Goal: Task Accomplishment & Management: Manage account settings

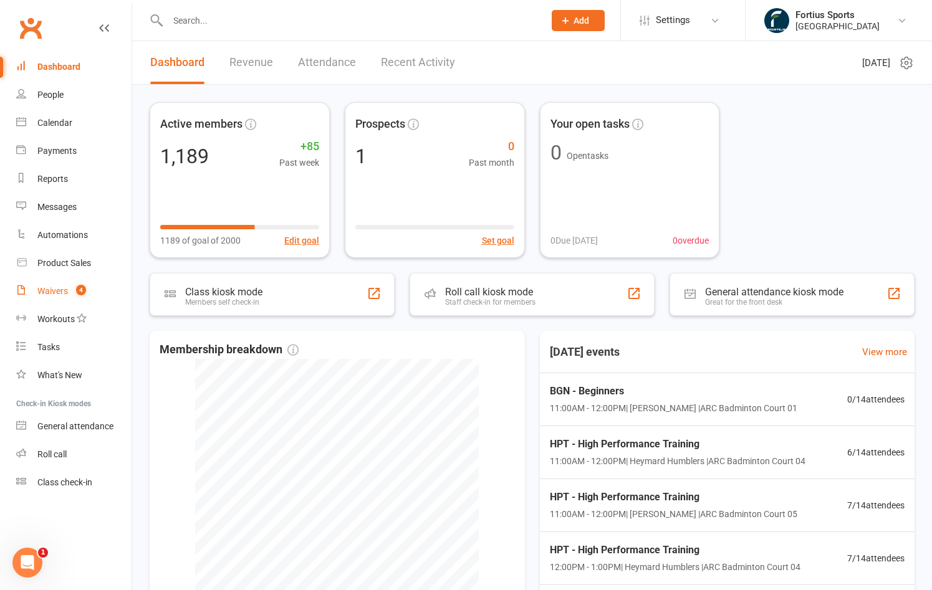
click at [54, 293] on div "Waivers" at bounding box center [52, 291] width 31 height 10
select select "100"
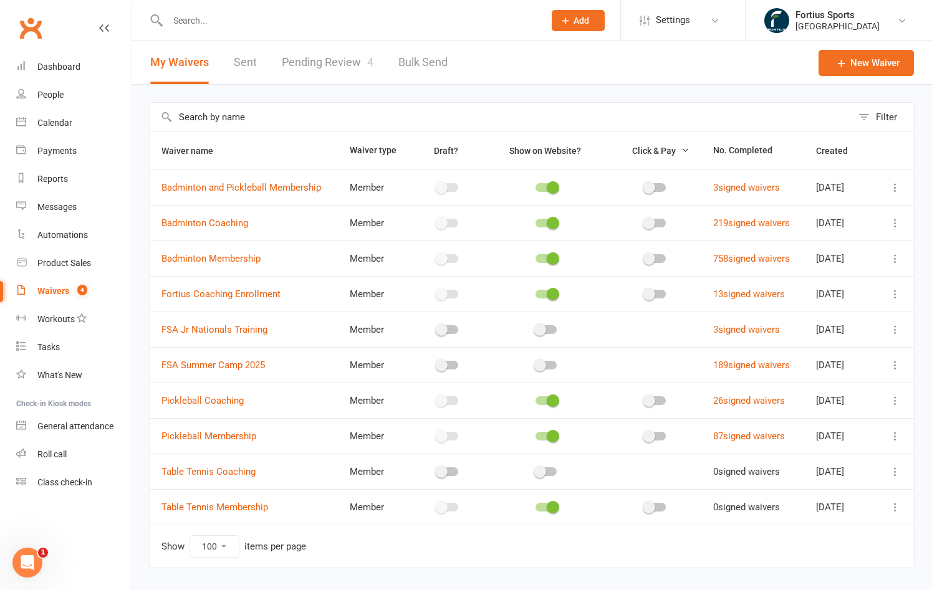
click at [338, 70] on link "Pending Review 4" at bounding box center [328, 62] width 92 height 43
select select "100"
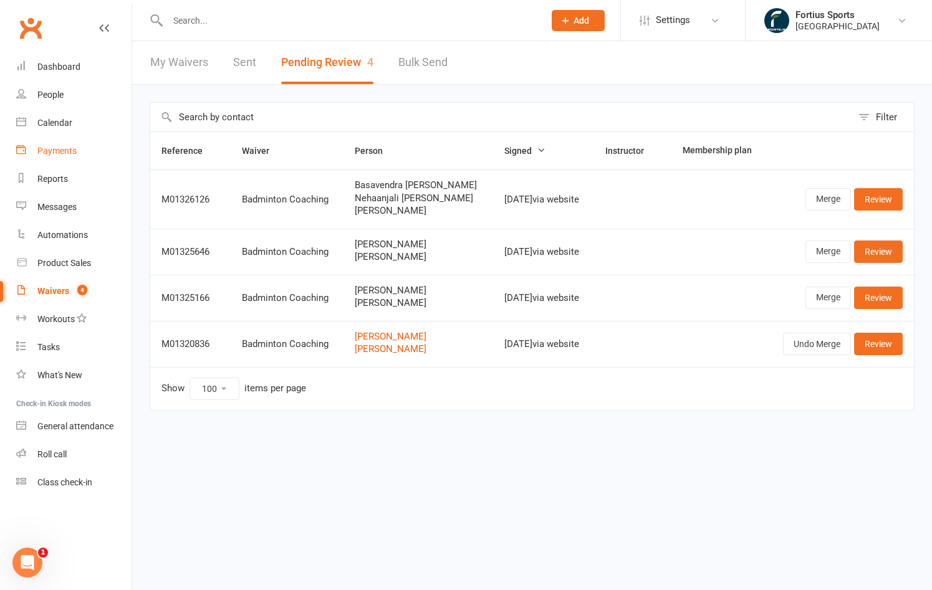
click at [66, 149] on div "Payments" at bounding box center [56, 151] width 39 height 10
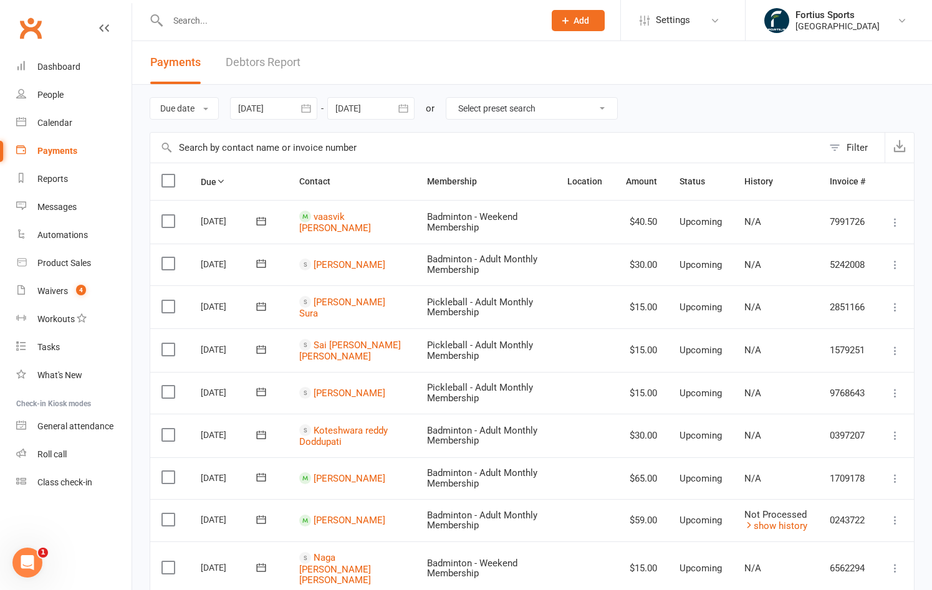
click at [312, 110] on icon "button" at bounding box center [306, 108] width 12 height 12
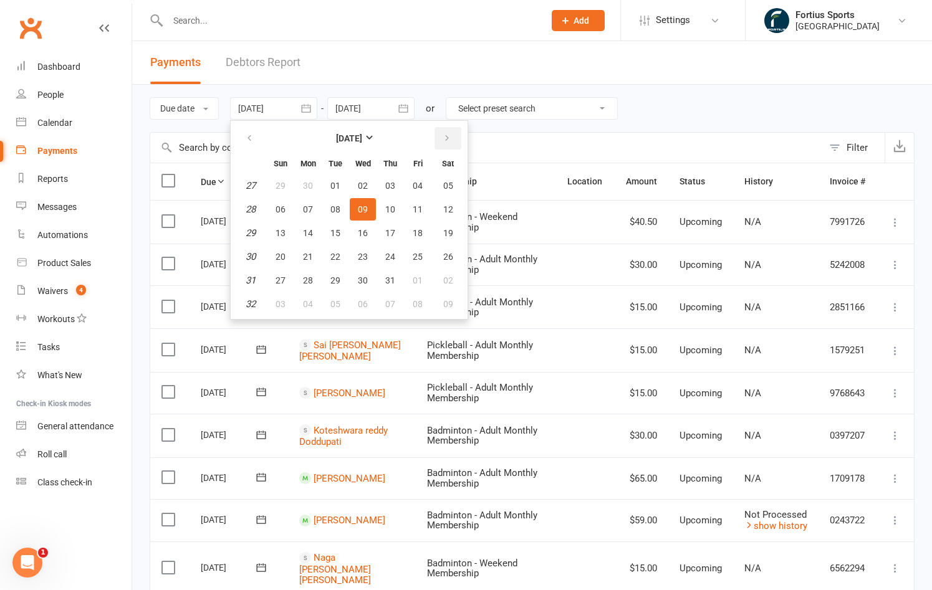
click at [449, 138] on icon "button" at bounding box center [447, 138] width 9 height 10
click at [423, 183] on span "01" at bounding box center [418, 186] width 10 height 10
type input "[DATE]"
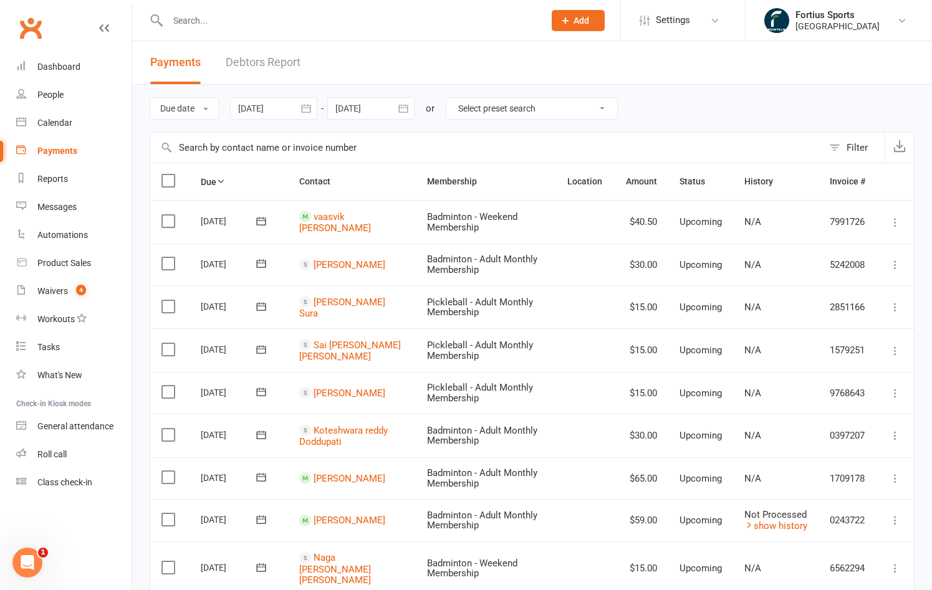
click at [408, 108] on icon "button" at bounding box center [402, 108] width 9 height 8
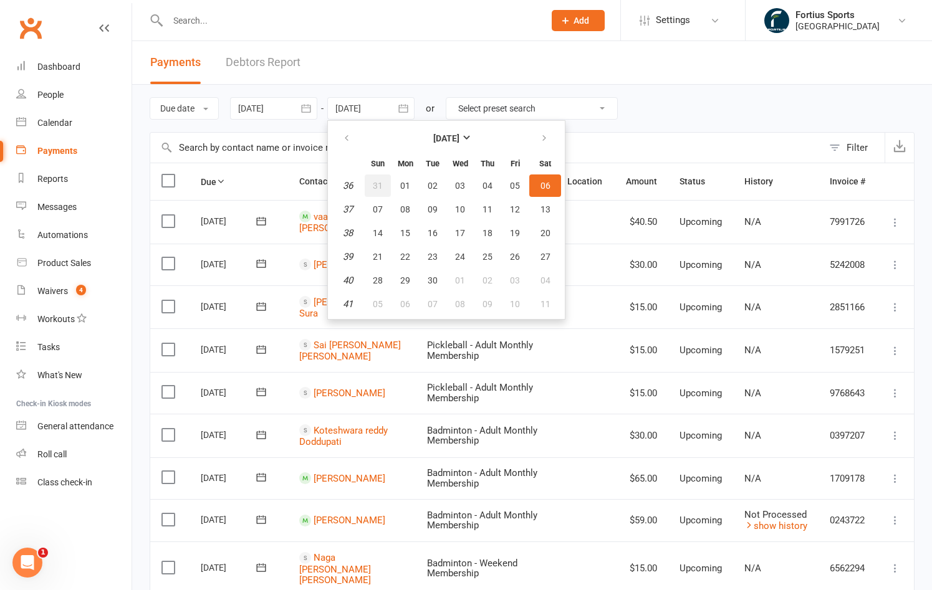
click at [376, 186] on span "31" at bounding box center [378, 186] width 10 height 10
type input "[DATE]"
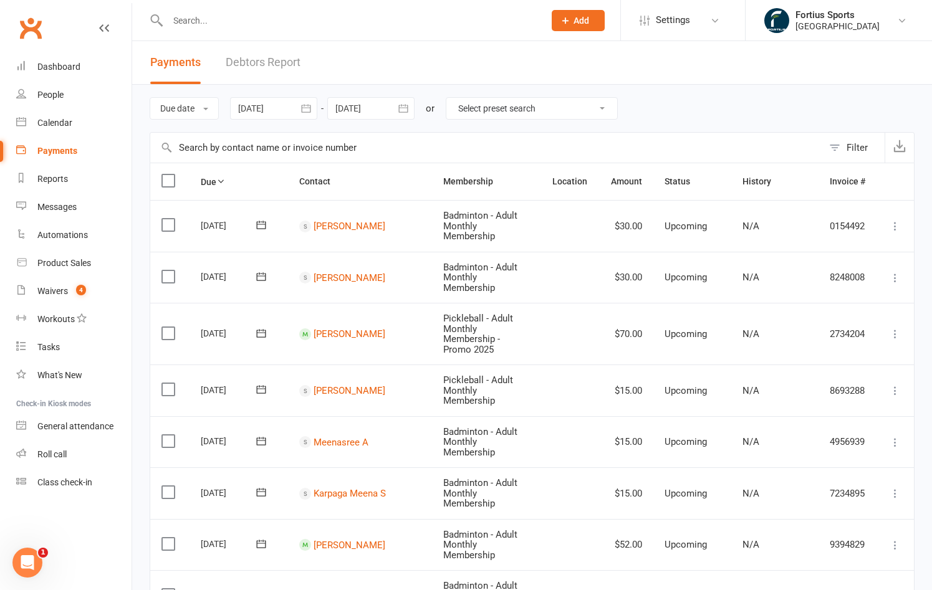
click at [307, 114] on icon "button" at bounding box center [306, 108] width 12 height 12
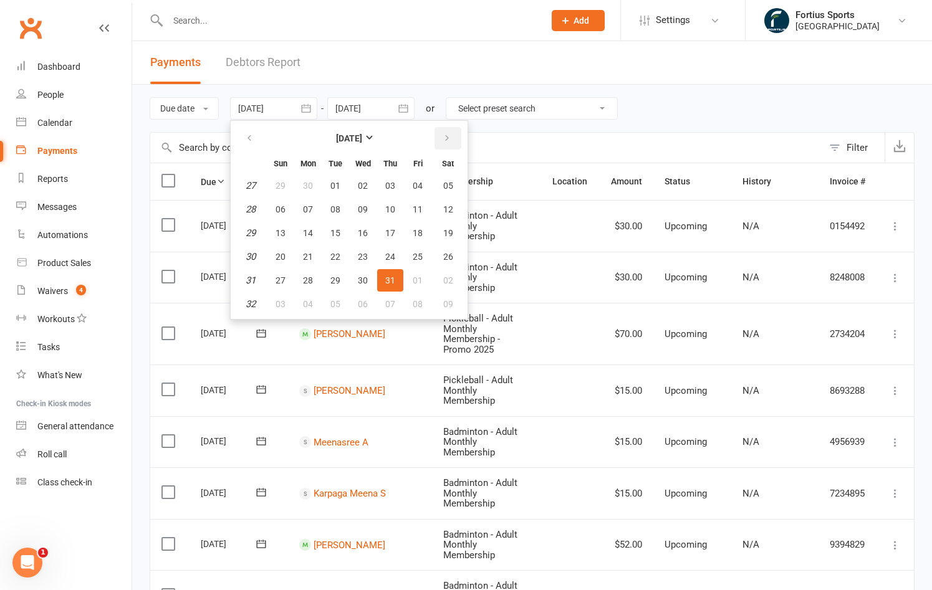
click at [451, 137] on icon "button" at bounding box center [447, 138] width 9 height 10
click at [313, 181] on span "01" at bounding box center [308, 186] width 10 height 10
type input "[DATE]"
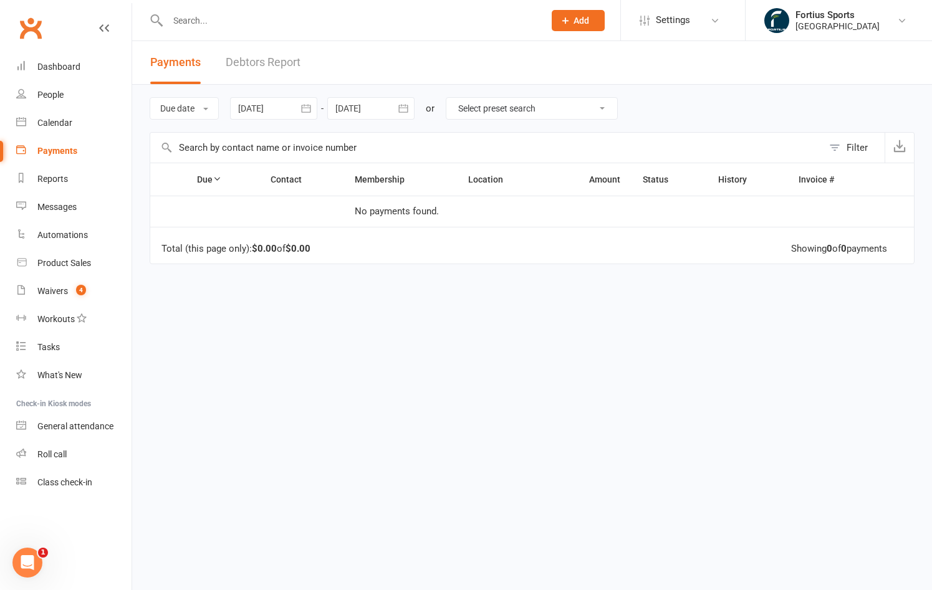
click at [411, 121] on div "Due date Due date Date paid Date failed [DATE] [DATE] Sun Mon Tue Wed Thu Fri S…" at bounding box center [532, 108] width 765 height 47
click at [410, 105] on icon "button" at bounding box center [403, 108] width 12 height 12
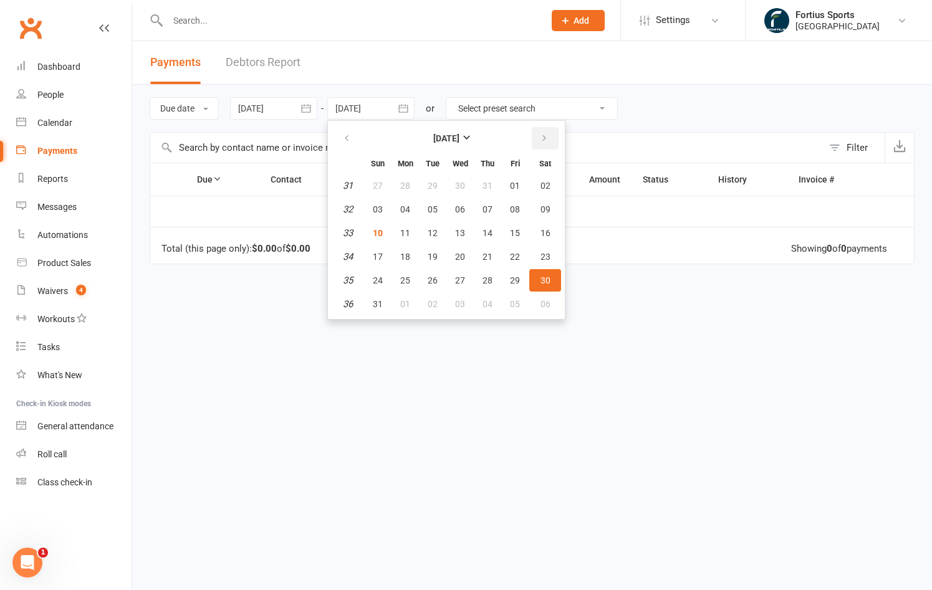
click at [548, 141] on icon "button" at bounding box center [544, 138] width 9 height 10
click at [431, 281] on span "30" at bounding box center [433, 281] width 10 height 10
type input "[DATE]"
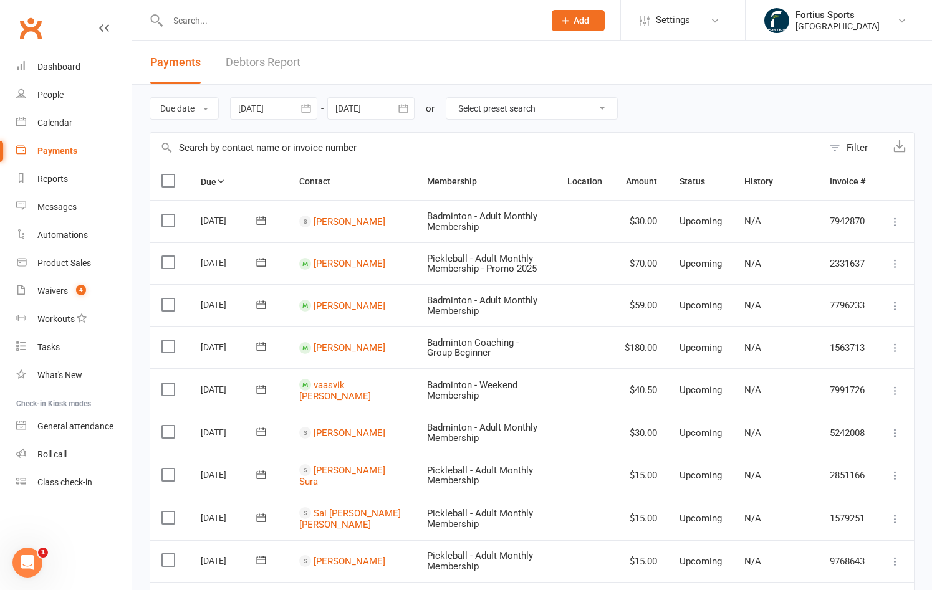
click at [292, 25] on input "text" at bounding box center [350, 20] width 372 height 17
type input "[PERSON_NAME]"
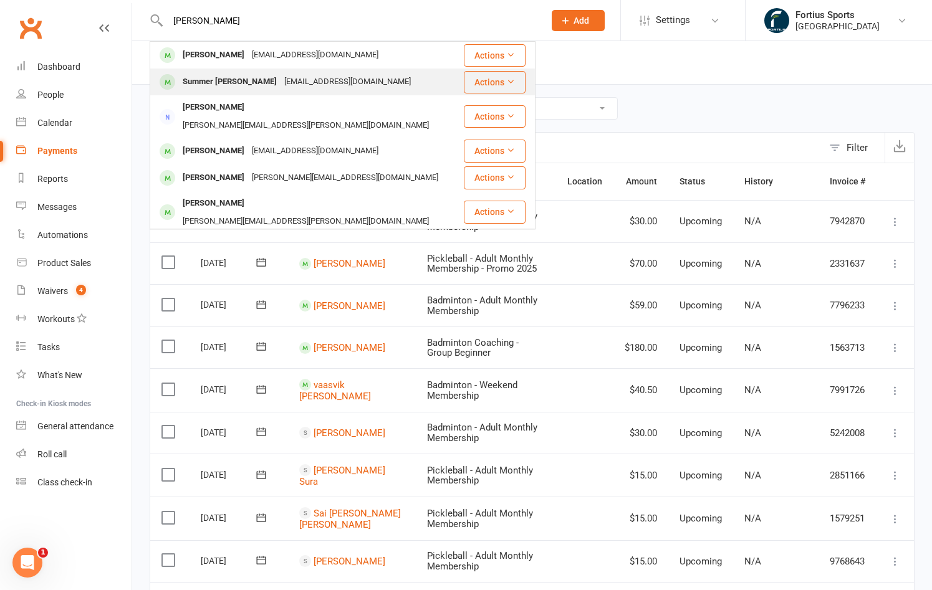
click at [281, 85] on div "[EMAIL_ADDRESS][DOMAIN_NAME]" at bounding box center [348, 82] width 134 height 18
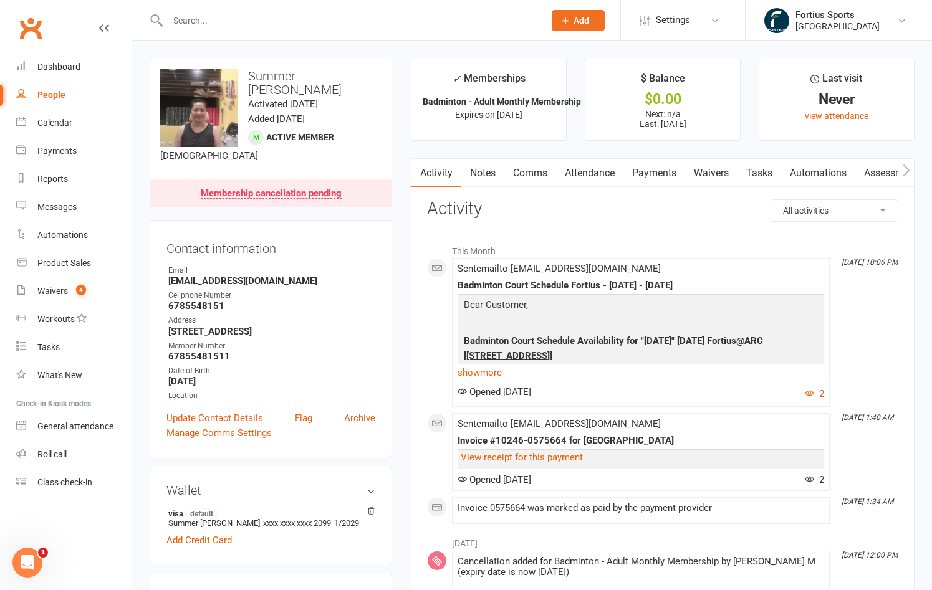
click at [712, 171] on link "Waivers" at bounding box center [711, 173] width 52 height 29
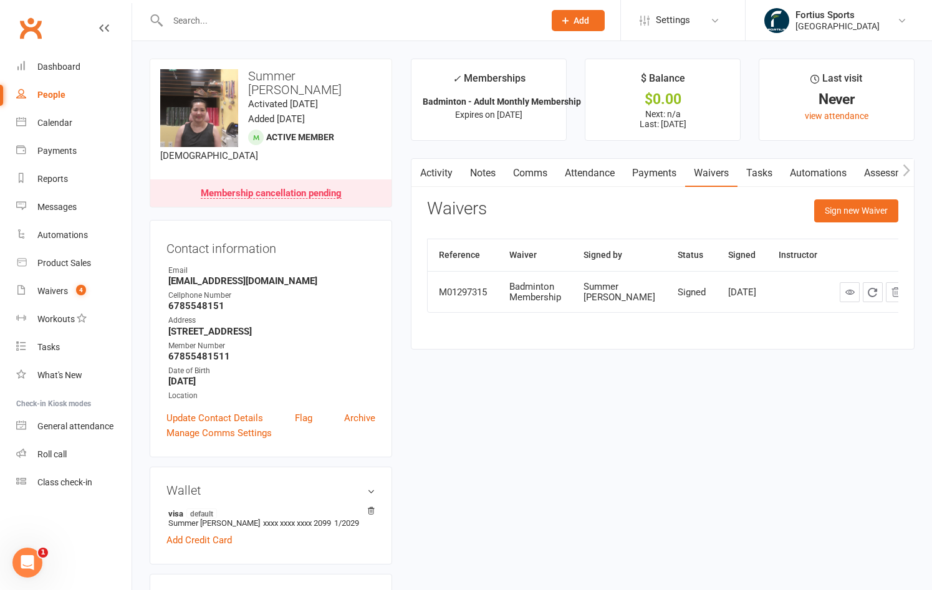
click at [438, 175] on link "Activity" at bounding box center [436, 173] width 50 height 29
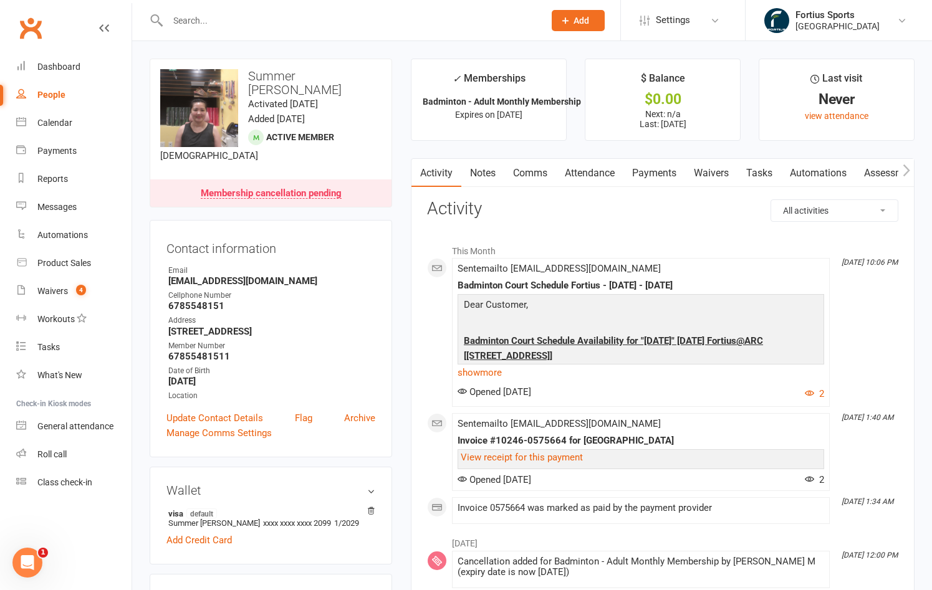
click at [717, 173] on link "Waivers" at bounding box center [711, 173] width 52 height 29
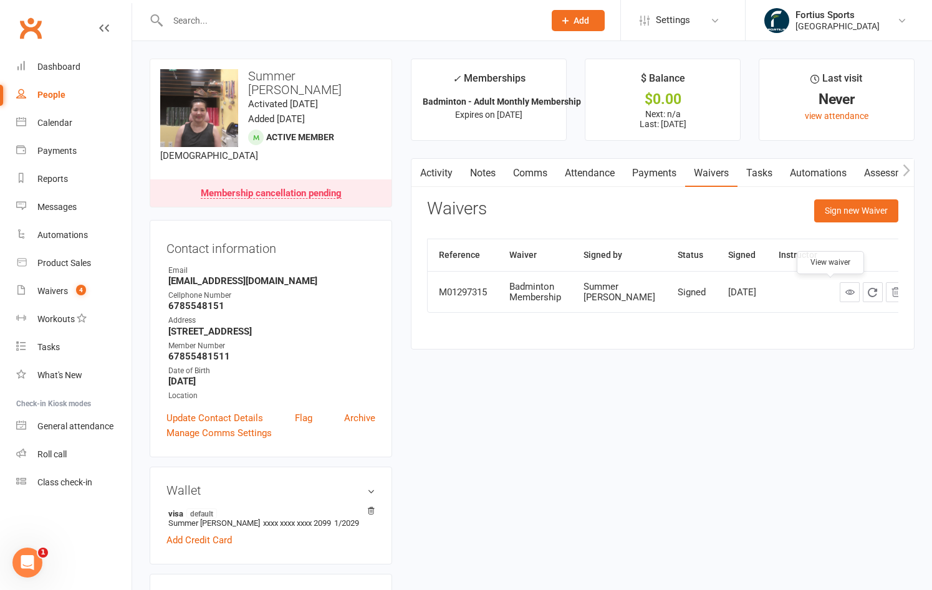
click at [845, 294] on icon at bounding box center [849, 291] width 9 height 9
click at [269, 29] on div at bounding box center [343, 20] width 386 height 41
click at [206, 21] on input "text" at bounding box center [350, 20] width 372 height 17
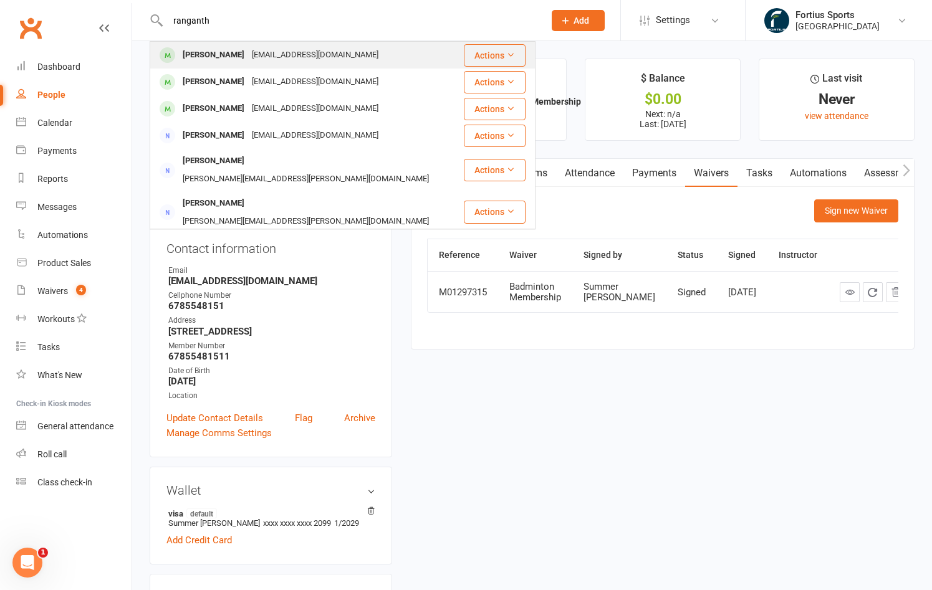
type input "ranganth"
click at [248, 53] on div "[PERSON_NAME]" at bounding box center [213, 55] width 69 height 18
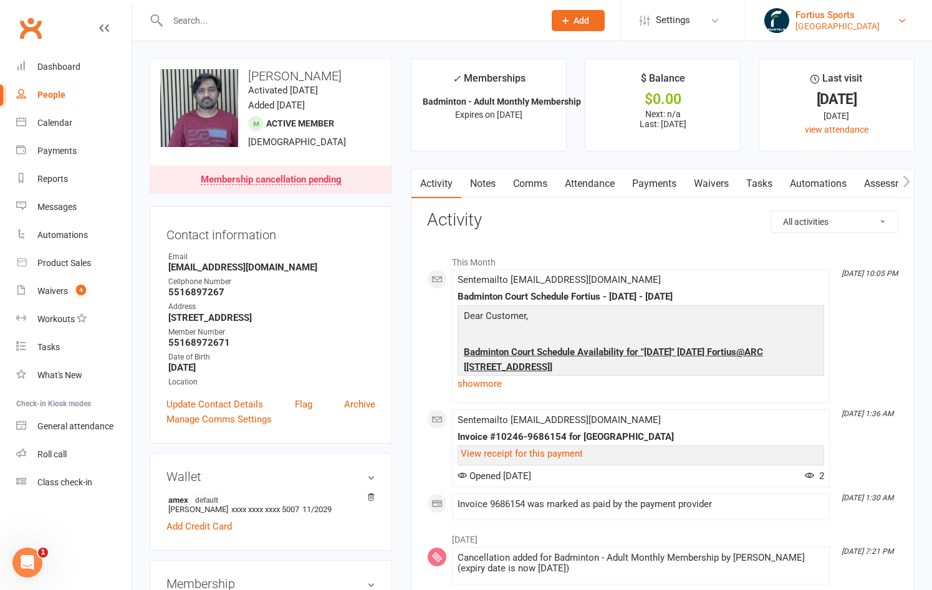
click at [880, 26] on div "[GEOGRAPHIC_DATA]" at bounding box center [837, 26] width 84 height 11
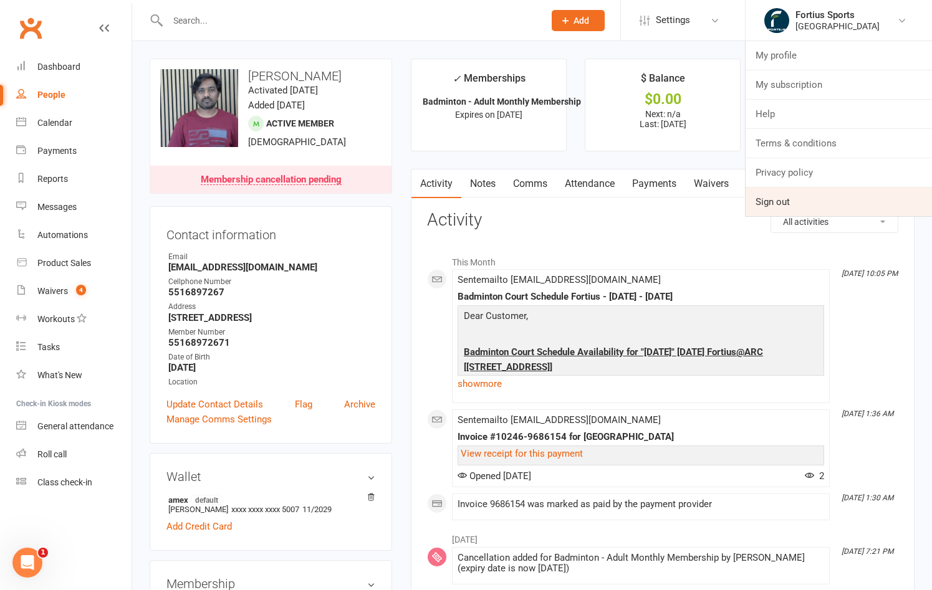
click at [786, 206] on link "Sign out" at bounding box center [839, 202] width 186 height 29
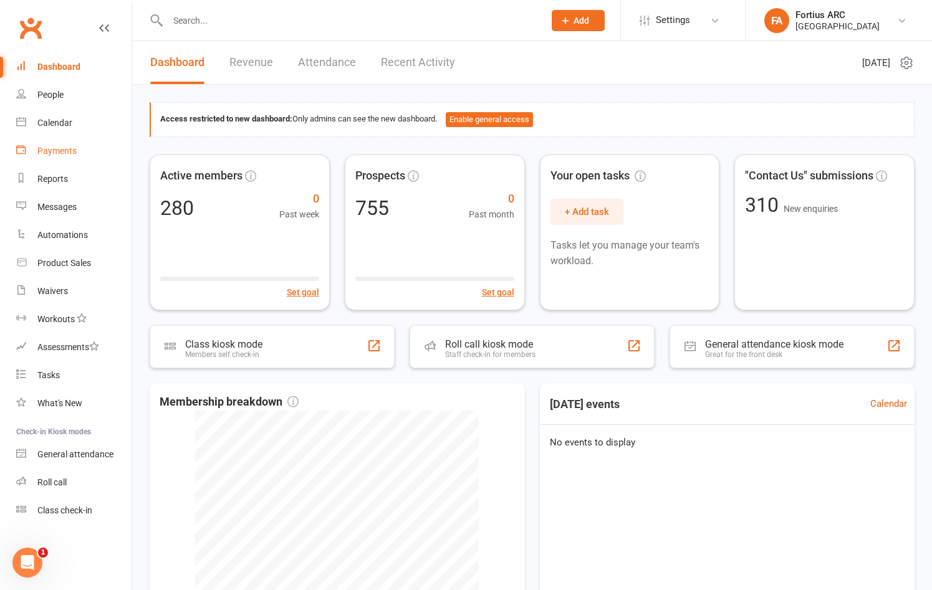
click at [67, 153] on div "Payments" at bounding box center [56, 151] width 39 height 10
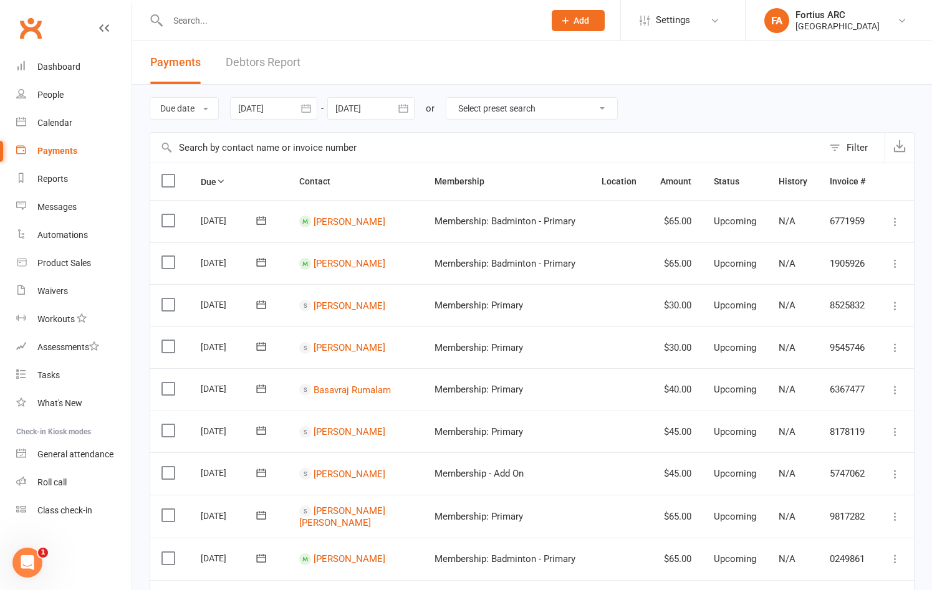
click at [309, 113] on icon "button" at bounding box center [306, 108] width 12 height 12
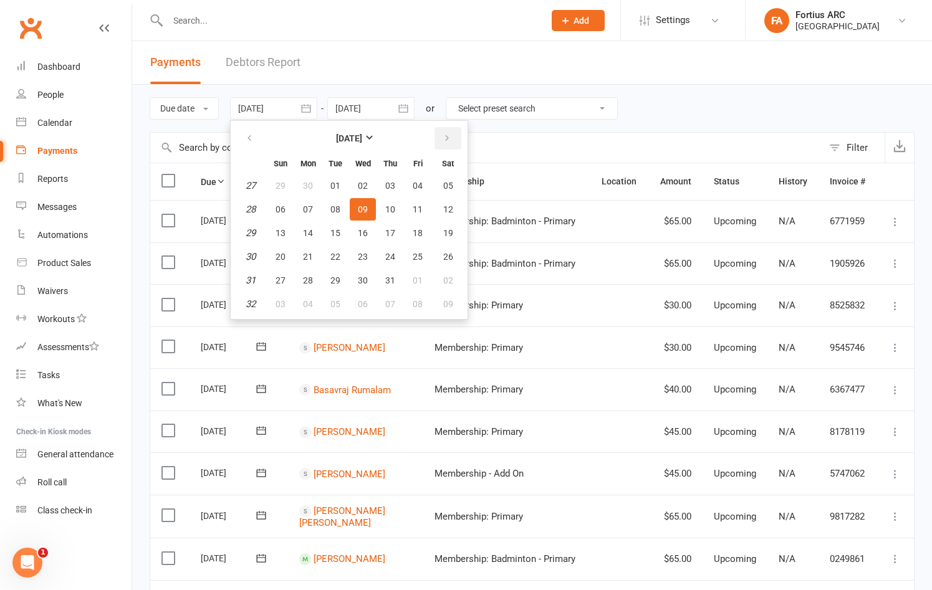
click at [451, 136] on icon "button" at bounding box center [447, 138] width 9 height 10
click at [418, 185] on span "01" at bounding box center [418, 186] width 10 height 10
type input "[DATE]"
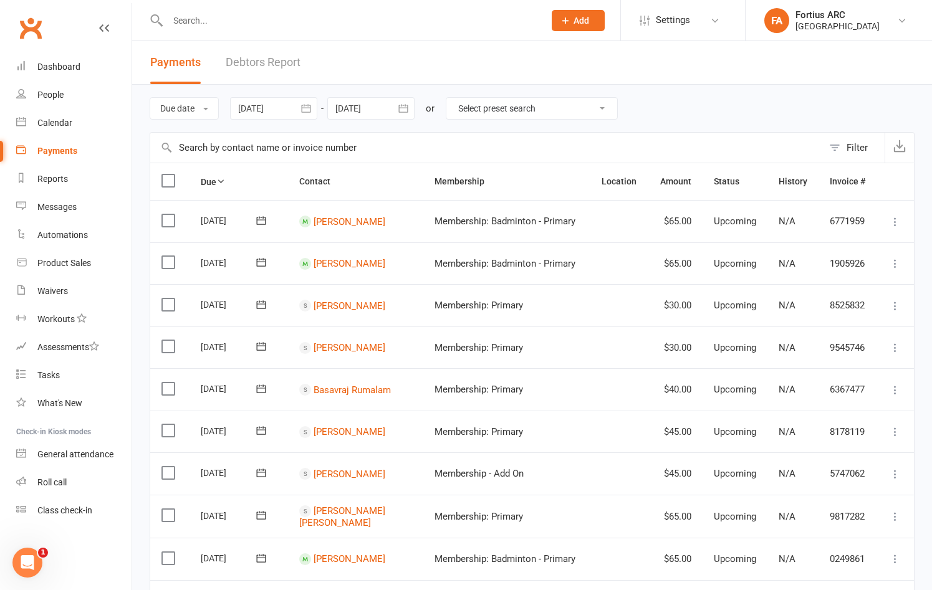
click at [410, 110] on icon "button" at bounding box center [403, 108] width 12 height 12
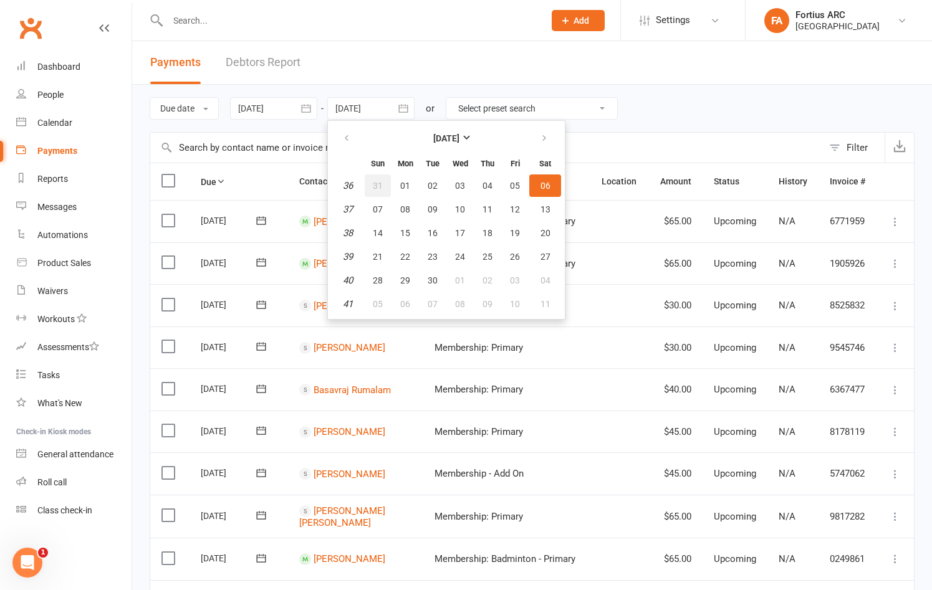
click at [383, 185] on span "31" at bounding box center [378, 186] width 10 height 10
type input "[DATE]"
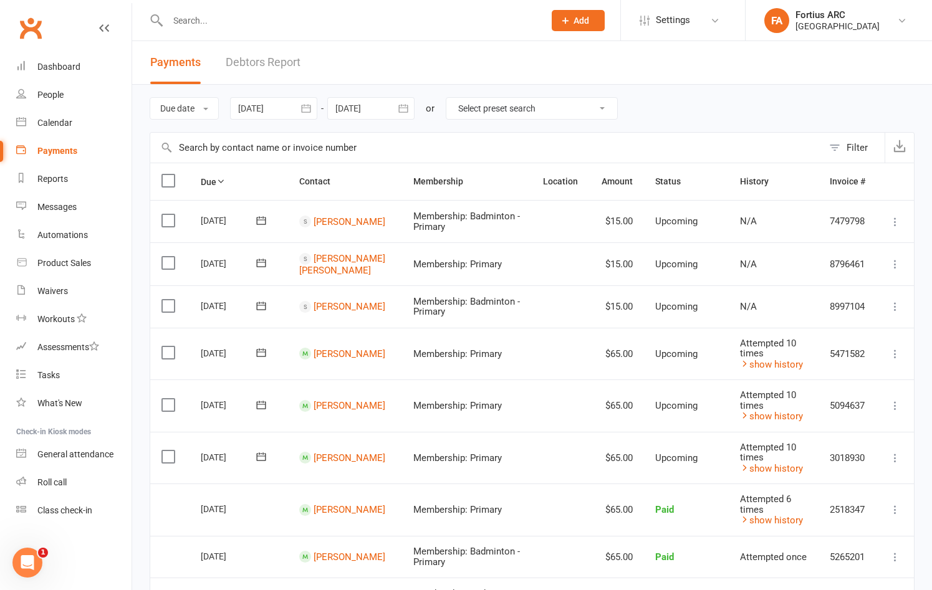
click at [292, 23] on input "text" at bounding box center [350, 20] width 372 height 17
type input "ramidi"
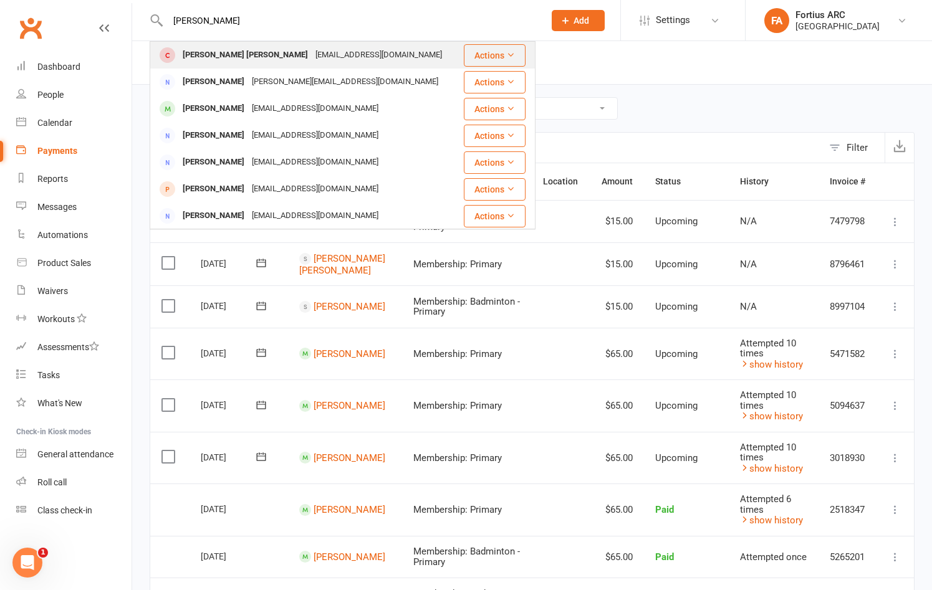
click at [312, 59] on div "ramidishailu@gmail.com" at bounding box center [379, 55] width 134 height 18
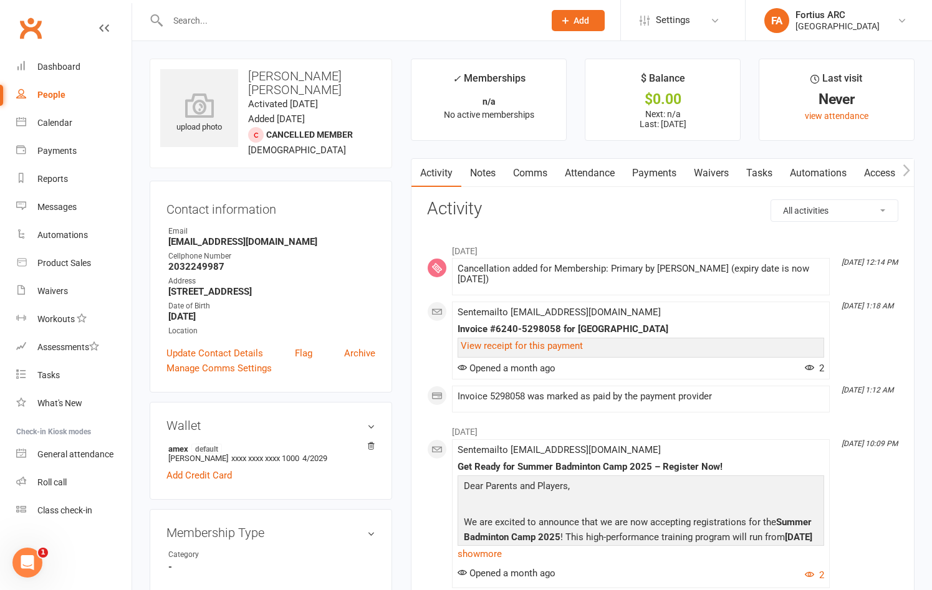
click at [256, 22] on input "text" at bounding box center [350, 20] width 372 height 17
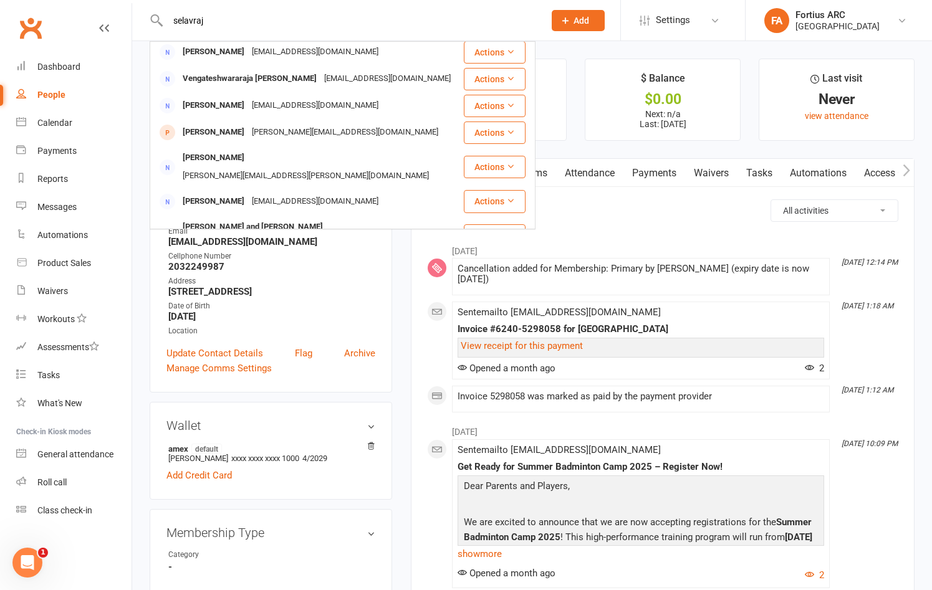
scroll to position [349, 0]
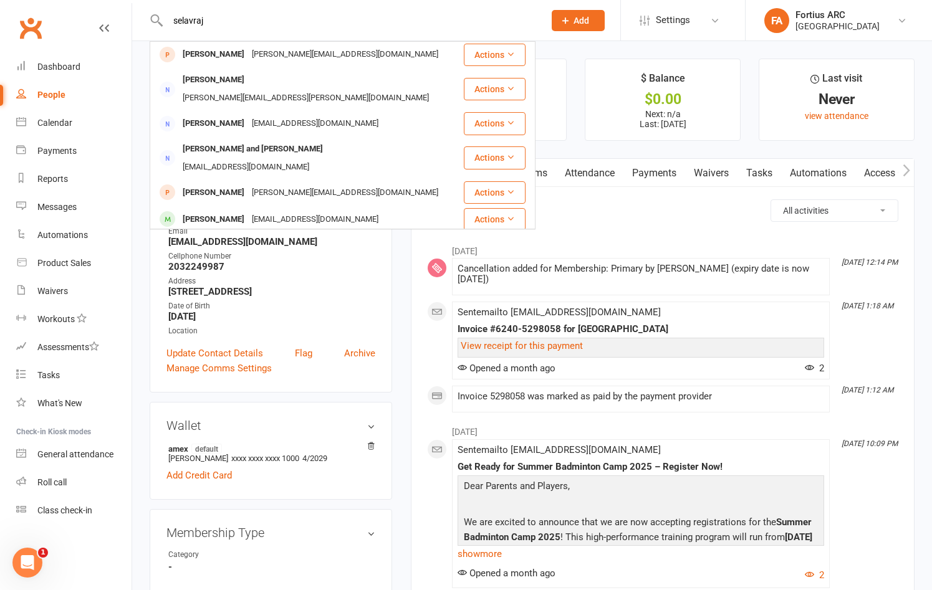
drag, startPoint x: 277, startPoint y: 29, endPoint x: 138, endPoint y: 19, distance: 138.7
click at [138, 19] on react-component "selavraj Sendurr Selvaraj Sendurr@hotmail.com Actions Jerome Selvaraj contact@j…" at bounding box center [267, 20] width 535 height 41
click at [212, 24] on input "selavraj" at bounding box center [350, 20] width 372 height 17
type input "s"
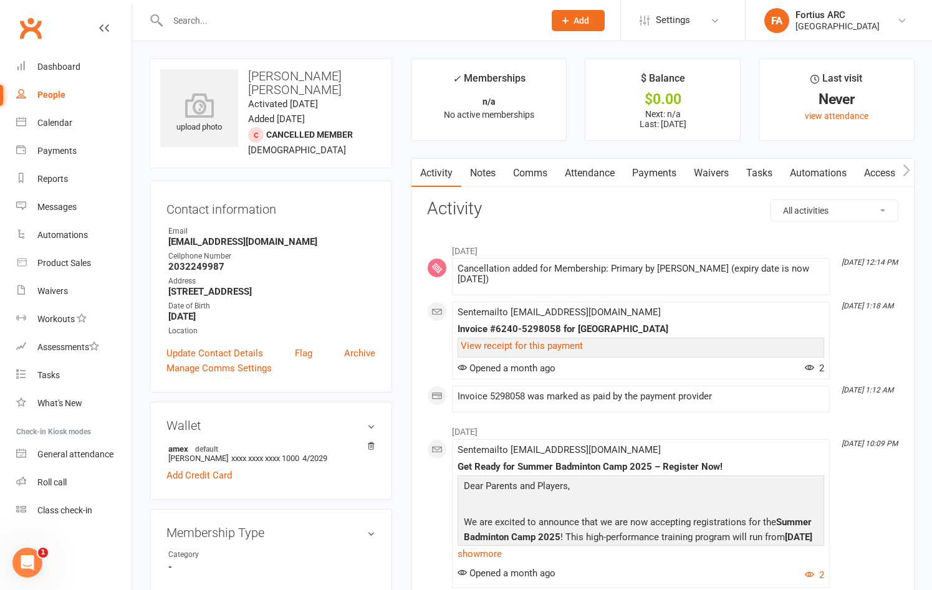
paste input "rithaniselvaraj@gmail.com"
type input "rithaniselvaraj@gmail.com"
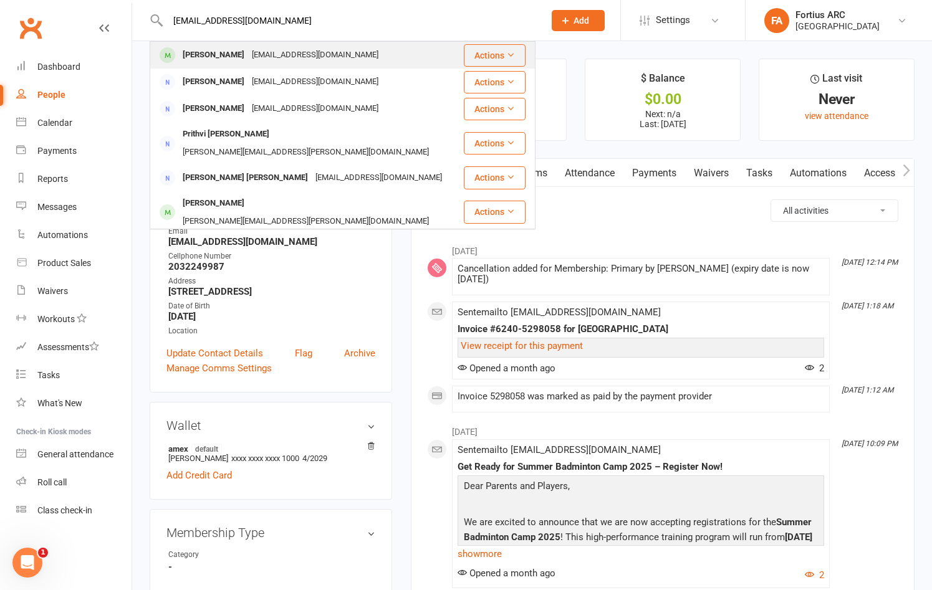
click at [248, 55] on div "rithaniselvaraj@gmail.com" at bounding box center [315, 55] width 134 height 18
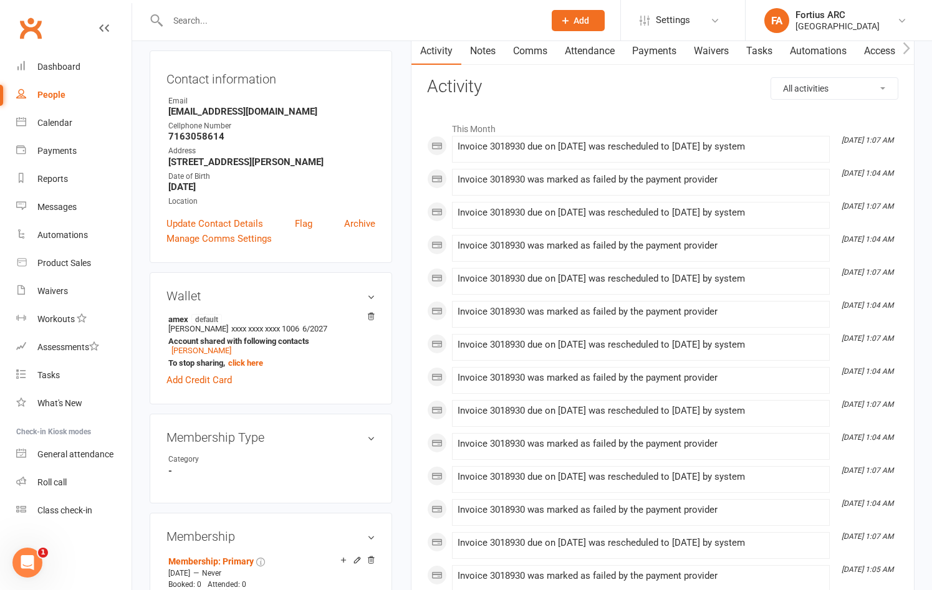
scroll to position [130, 0]
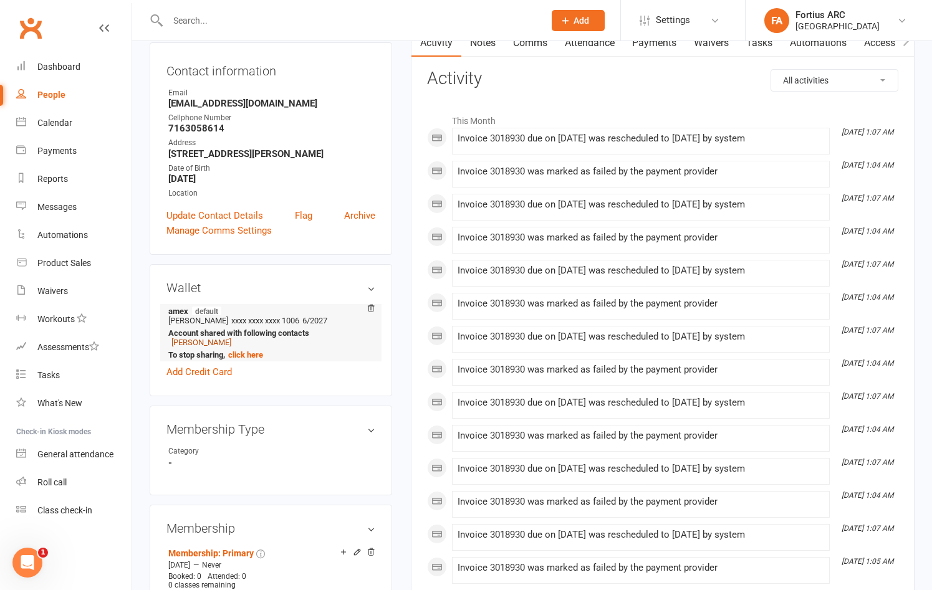
click at [181, 347] on link "Hari M" at bounding box center [201, 342] width 60 height 9
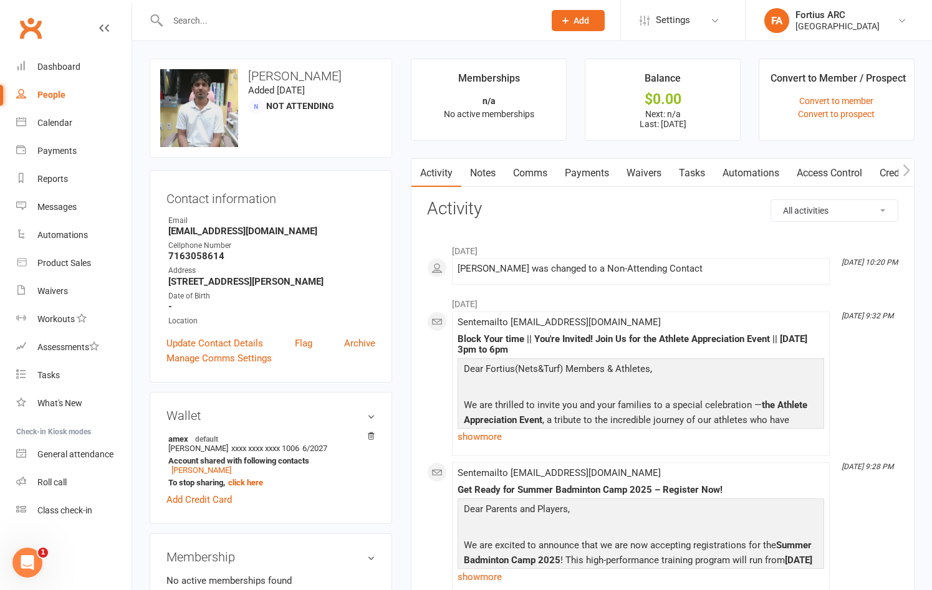
click at [580, 174] on link "Payments" at bounding box center [587, 173] width 62 height 29
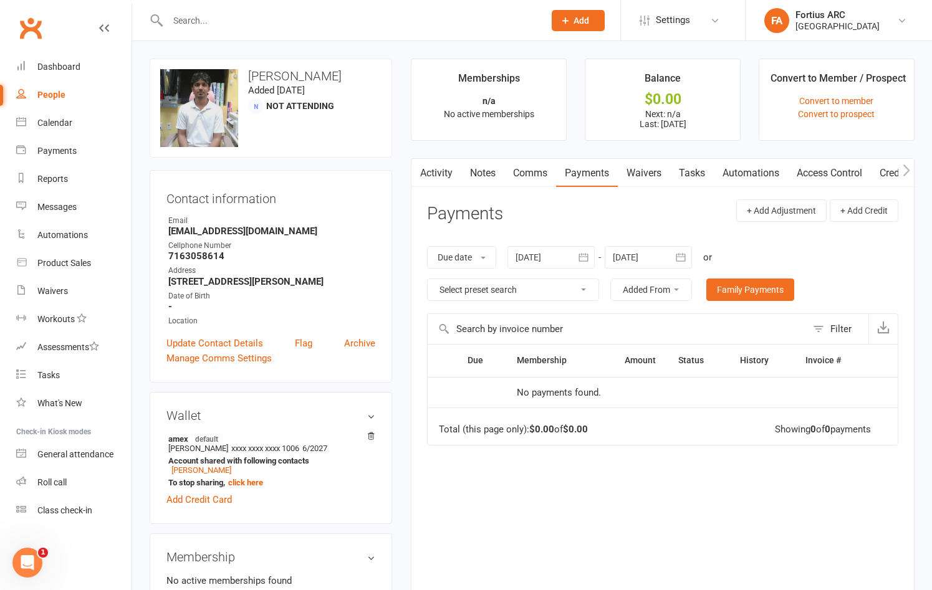
click at [585, 256] on icon "button" at bounding box center [583, 257] width 12 height 12
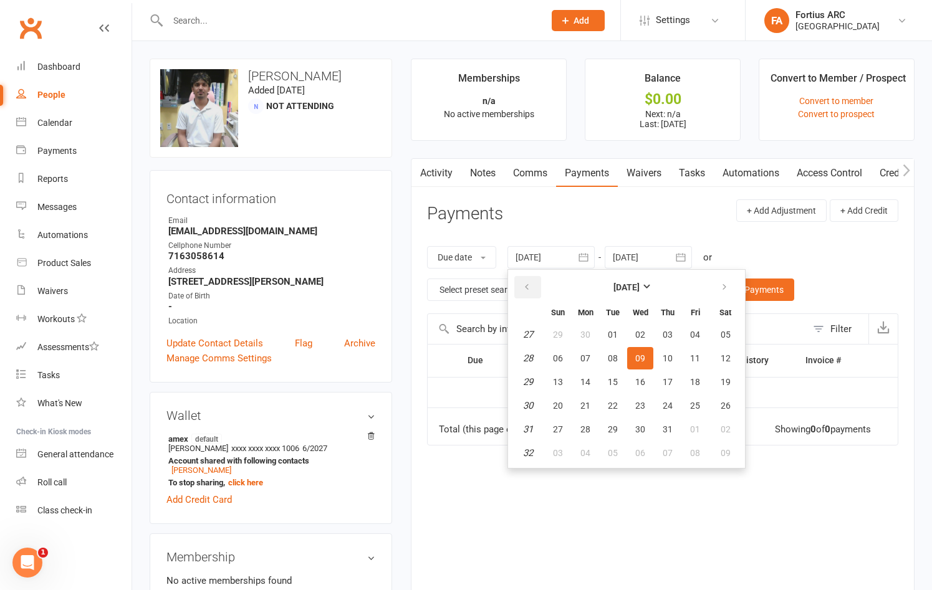
click at [531, 287] on icon "button" at bounding box center [526, 287] width 9 height 10
click at [610, 333] on span "01" at bounding box center [613, 335] width 10 height 10
type input "01 Apr 2025"
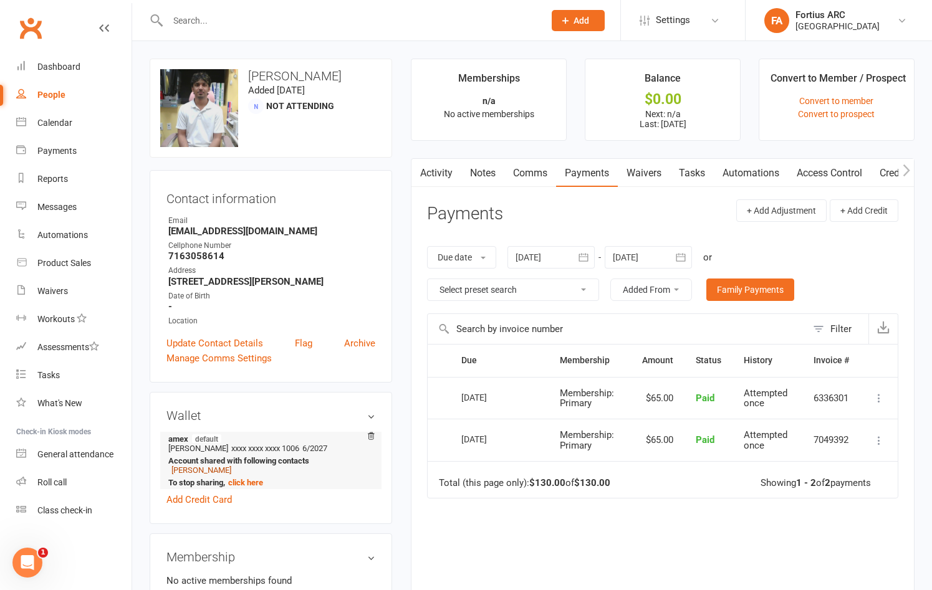
click at [198, 475] on link "Rithani Raj" at bounding box center [201, 470] width 60 height 9
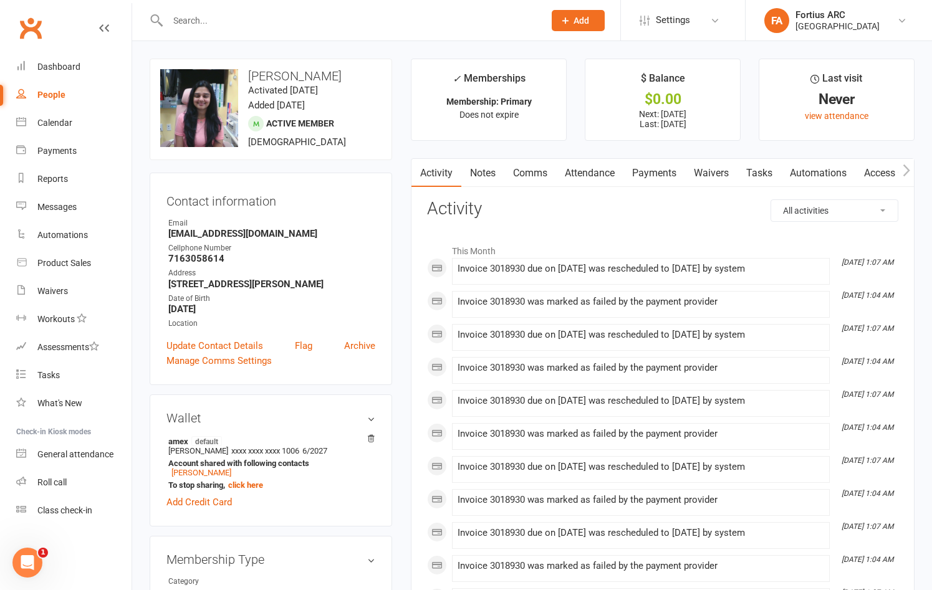
click at [650, 176] on link "Payments" at bounding box center [654, 173] width 62 height 29
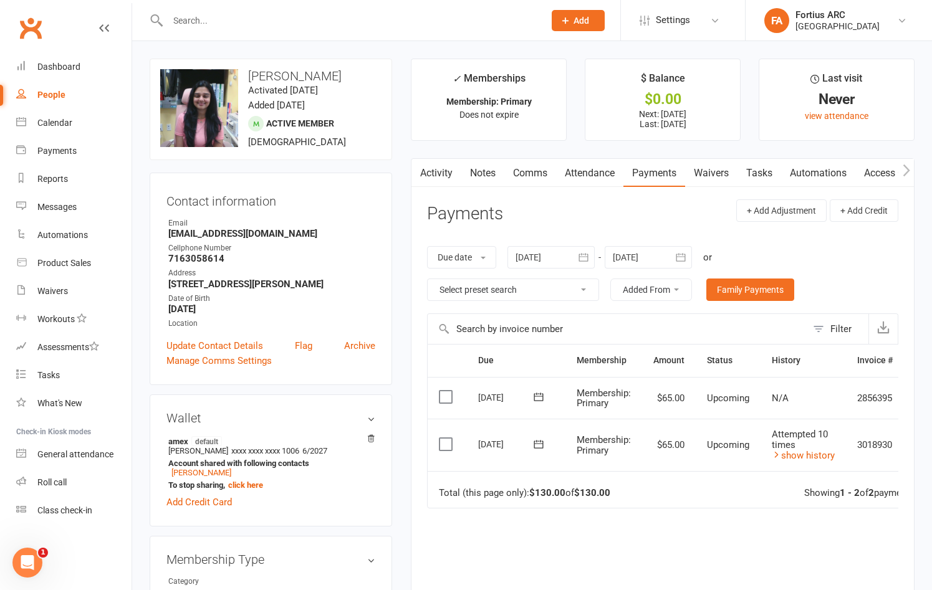
click at [582, 256] on icon "button" at bounding box center [583, 257] width 12 height 12
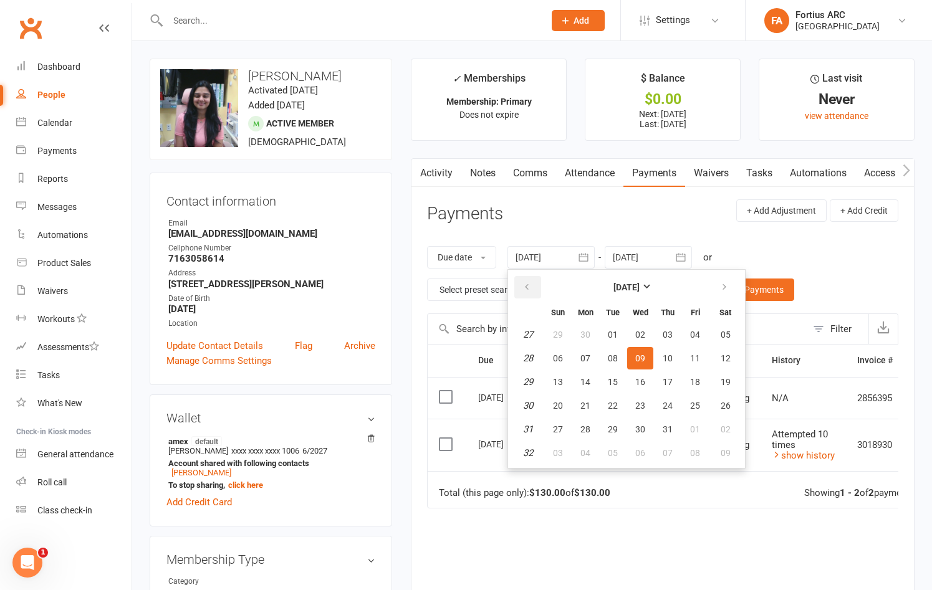
click at [528, 287] on icon "button" at bounding box center [526, 287] width 9 height 10
click at [664, 332] on span "01" at bounding box center [668, 335] width 10 height 10
type input "01 May 2025"
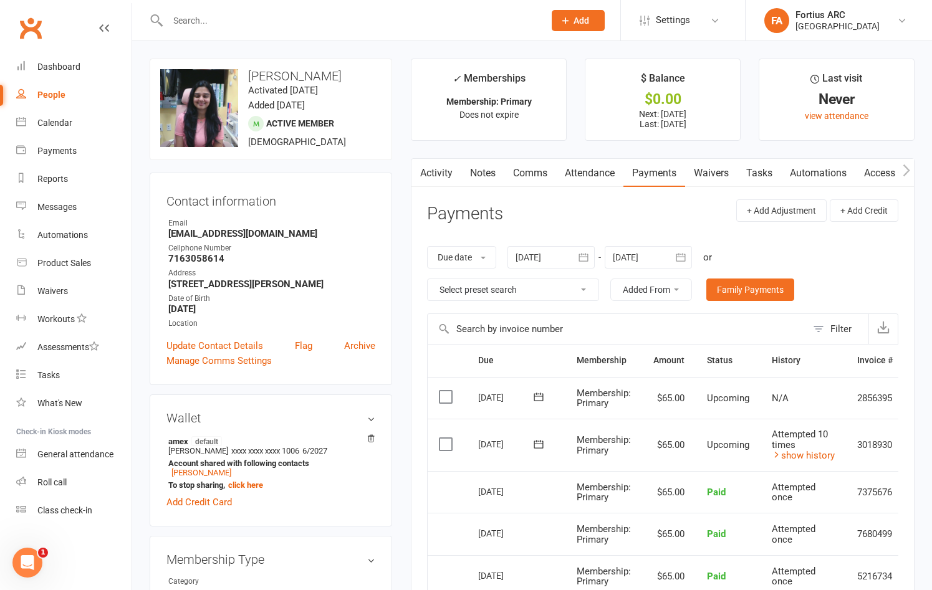
click at [438, 172] on link "Activity" at bounding box center [436, 173] width 50 height 29
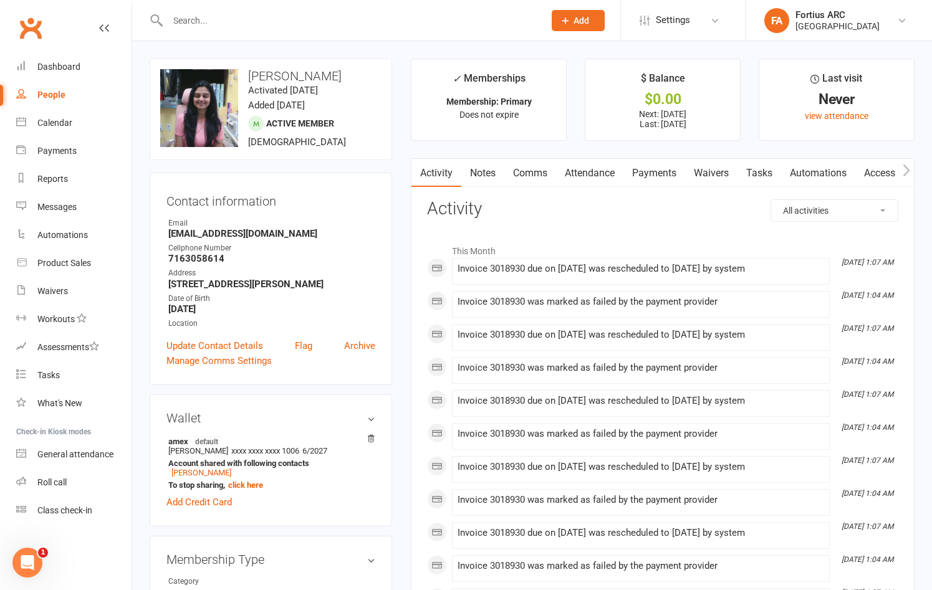
click at [482, 176] on link "Notes" at bounding box center [482, 173] width 43 height 29
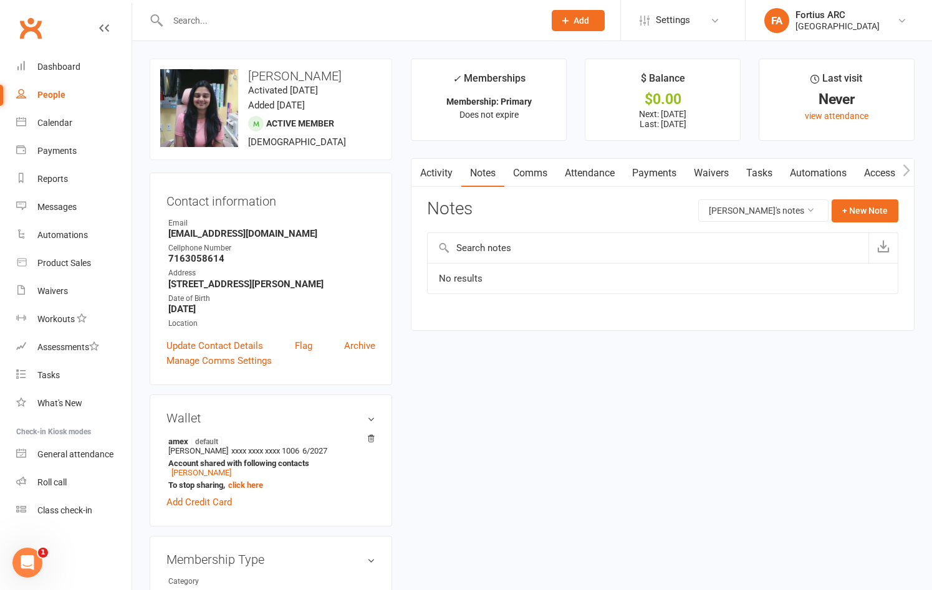
click at [523, 172] on link "Comms" at bounding box center [530, 173] width 52 height 29
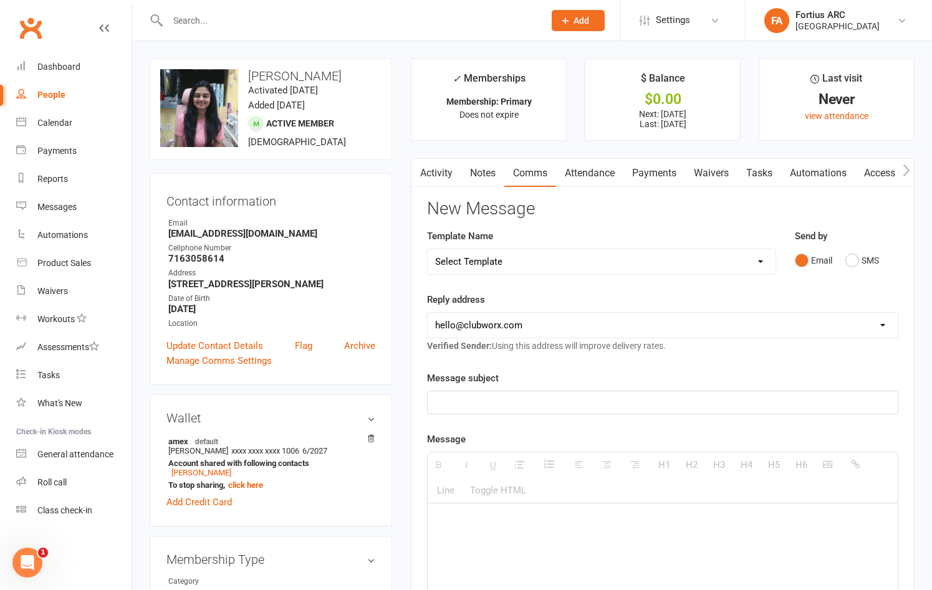
click at [441, 170] on link "Activity" at bounding box center [436, 173] width 50 height 29
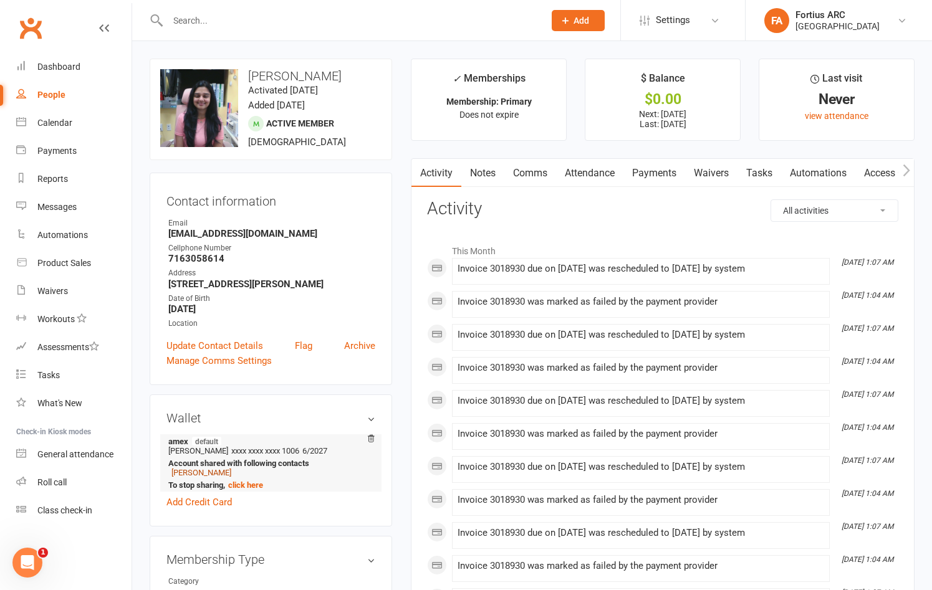
click at [189, 477] on link "Hari M" at bounding box center [201, 472] width 60 height 9
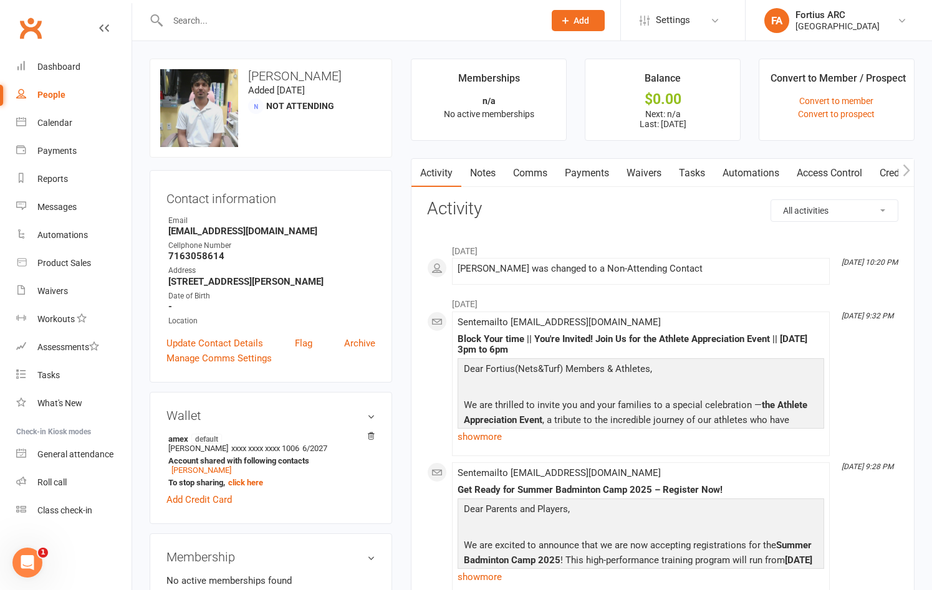
click at [588, 172] on link "Payments" at bounding box center [587, 173] width 62 height 29
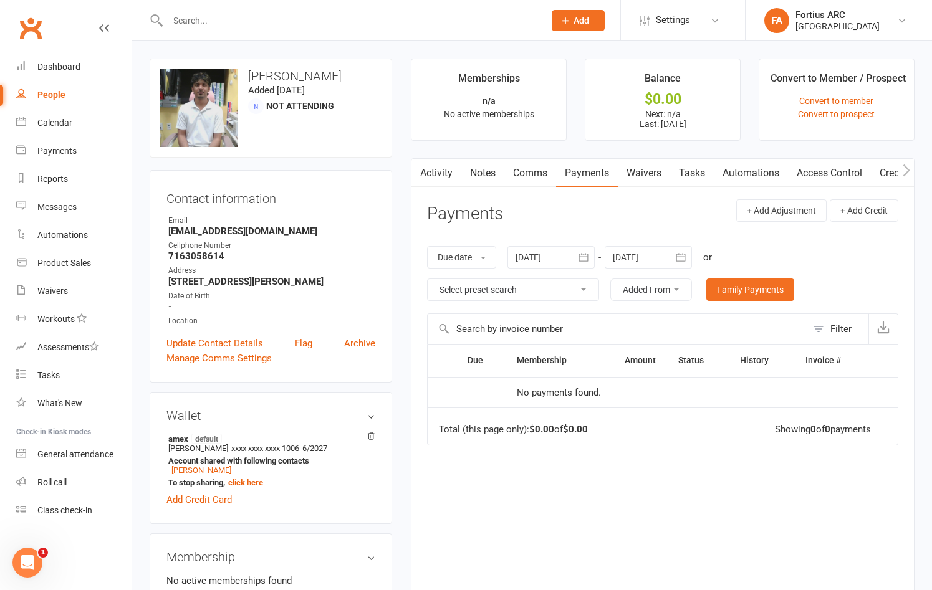
click at [588, 257] on icon "button" at bounding box center [582, 257] width 9 height 8
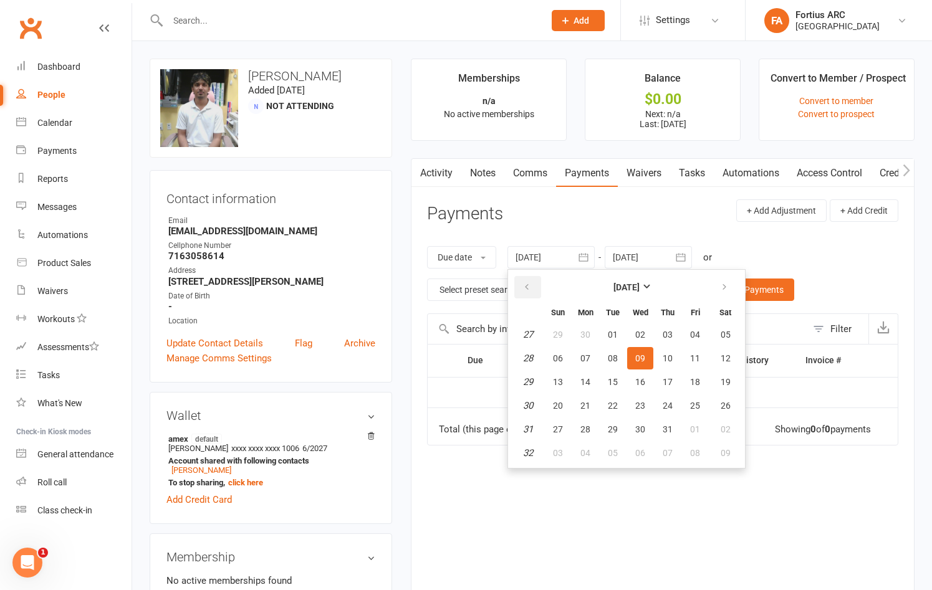
click at [524, 285] on icon "button" at bounding box center [526, 287] width 9 height 10
click at [672, 337] on span "01" at bounding box center [668, 335] width 10 height 10
type input "01 May 2025"
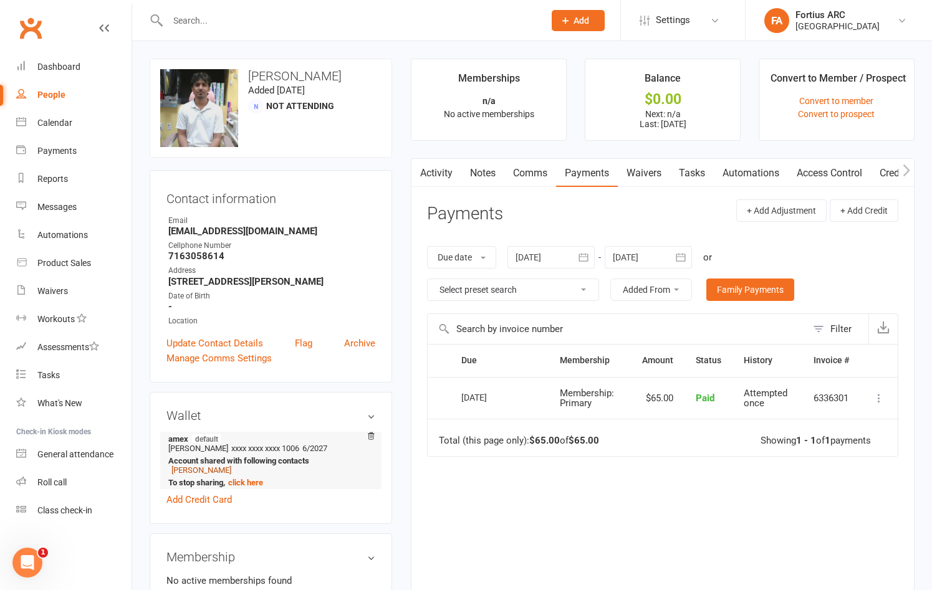
click at [194, 475] on link "Rithani Raj" at bounding box center [201, 470] width 60 height 9
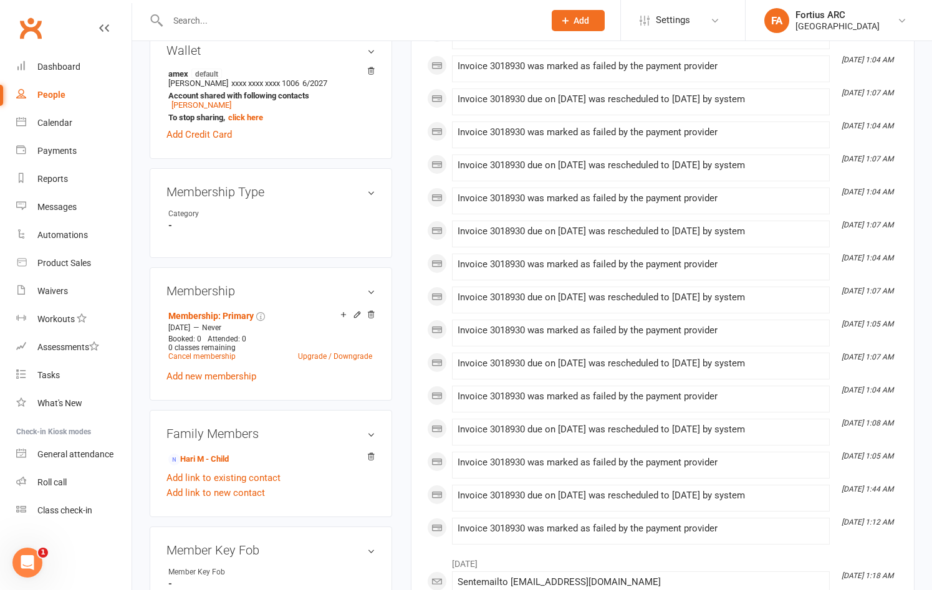
scroll to position [368, 0]
click at [214, 360] on link "Cancel membership" at bounding box center [201, 356] width 67 height 9
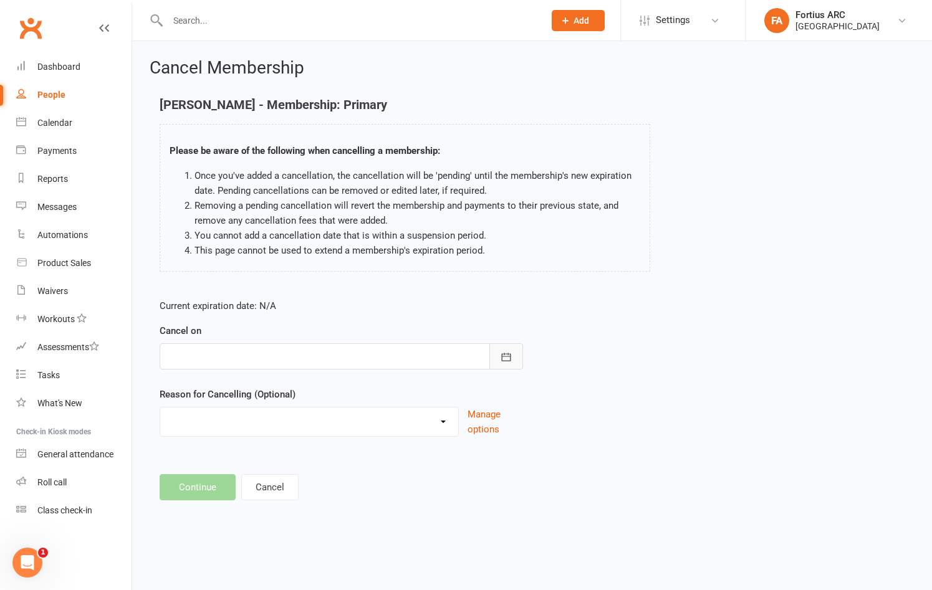
click at [508, 357] on icon "button" at bounding box center [506, 357] width 12 height 12
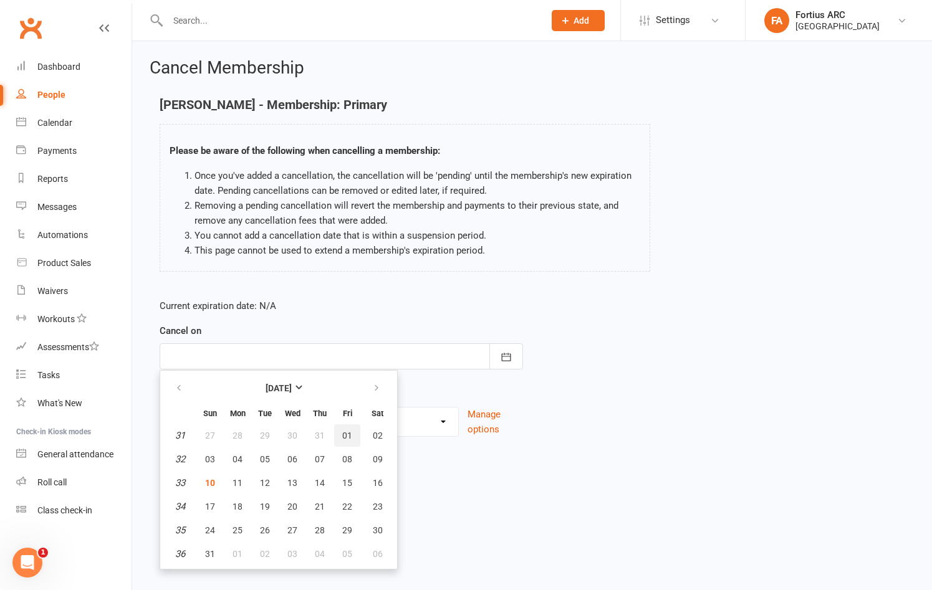
click at [348, 433] on span "01" at bounding box center [347, 436] width 10 height 10
type input "[DATE]"
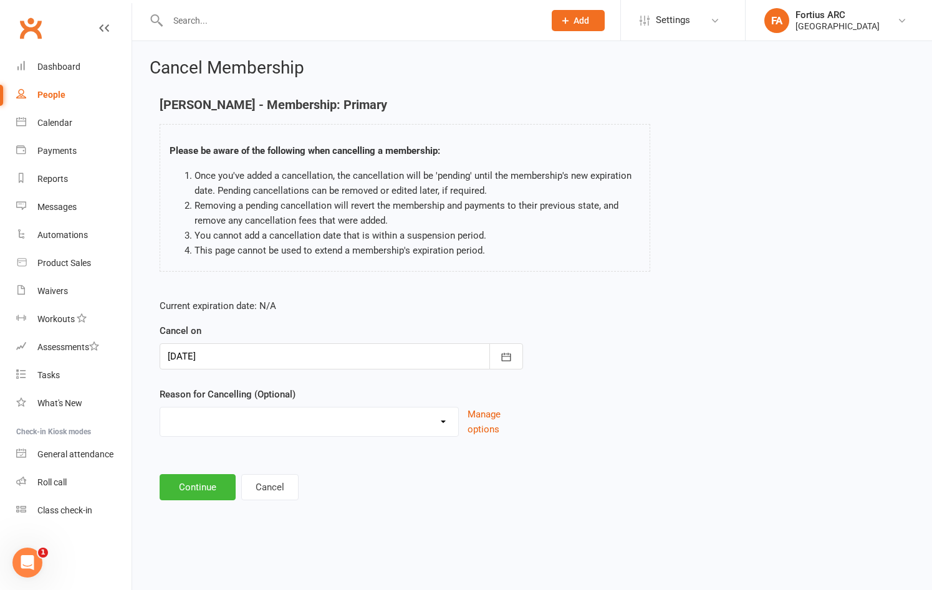
click at [447, 419] on select "Annual Membership - No longer available after 12/31/2023 Coach Requested to can…" at bounding box center [309, 420] width 298 height 25
select select "2"
click at [207, 484] on button "Continue" at bounding box center [198, 487] width 76 height 26
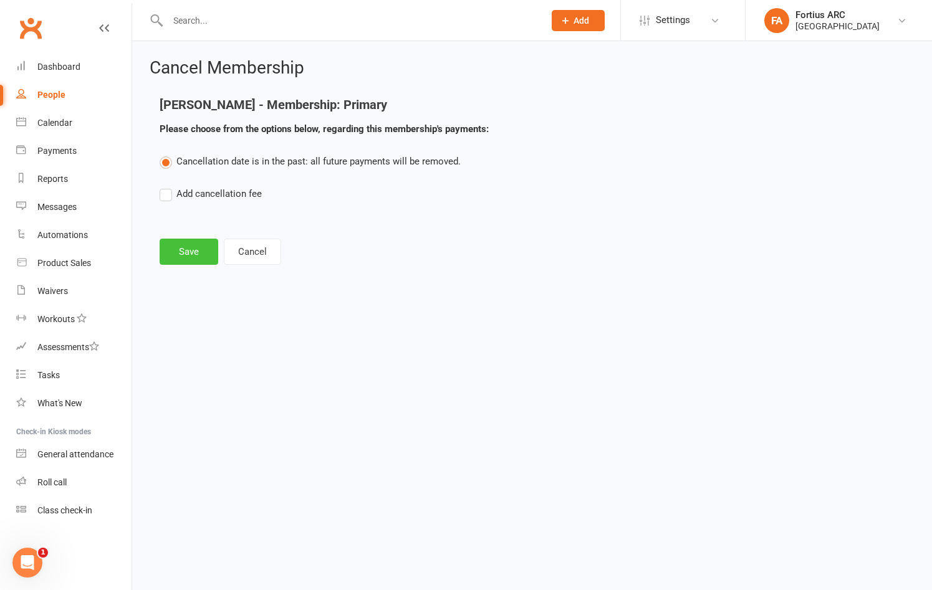
click at [191, 254] on button "Save" at bounding box center [189, 252] width 59 height 26
